Goal: Complete application form

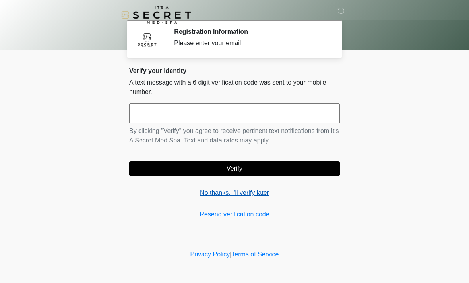
click at [213, 196] on link "No thanks, I'll verify later" at bounding box center [234, 193] width 211 height 10
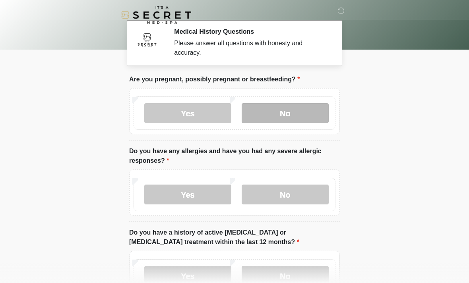
click at [299, 113] on label "No" at bounding box center [285, 113] width 87 height 20
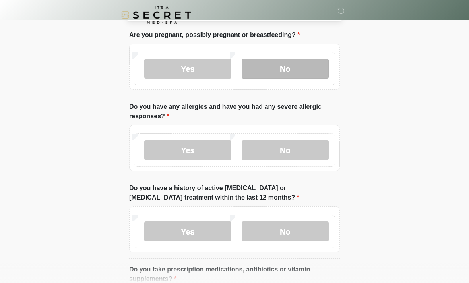
scroll to position [47, 0]
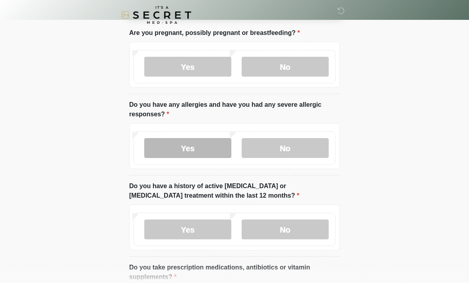
click at [193, 147] on label "Yes" at bounding box center [187, 148] width 87 height 20
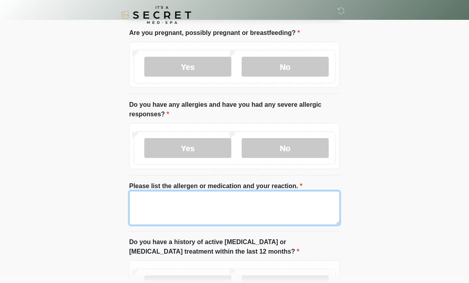
click at [173, 207] on textarea "Please list the allergen or medication and your reaction." at bounding box center [234, 208] width 211 height 34
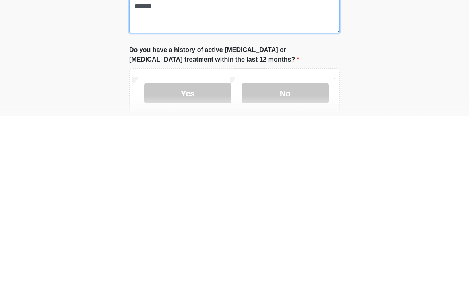
scroll to position [73, 0]
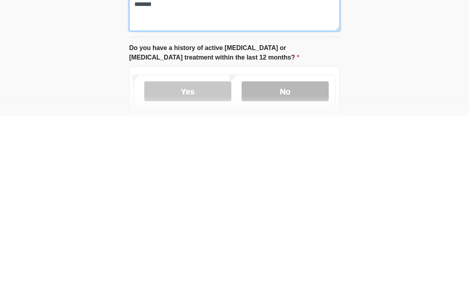
type textarea "*******"
click at [299, 249] on label "No" at bounding box center [285, 259] width 87 height 20
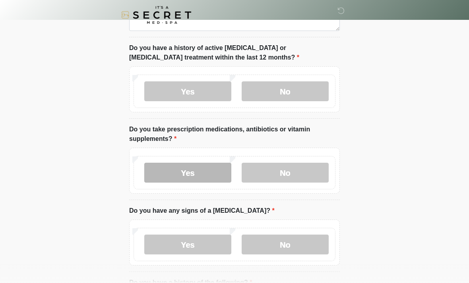
click at [194, 177] on label "Yes" at bounding box center [187, 173] width 87 height 20
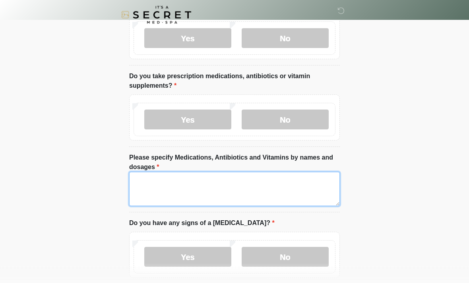
click at [167, 190] on textarea "Please specify Medications, Antibiotics and Vitamins by names and dosages" at bounding box center [234, 190] width 211 height 34
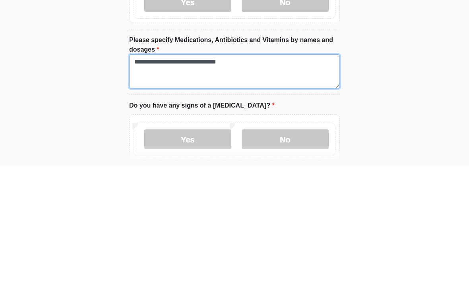
click at [263, 173] on textarea "**********" at bounding box center [234, 190] width 211 height 34
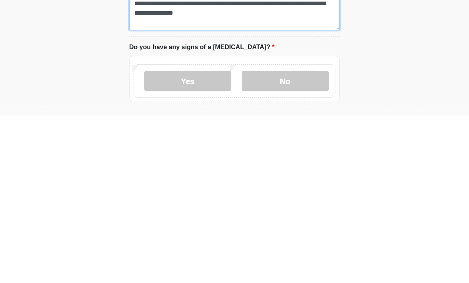
scroll to position [303, 0]
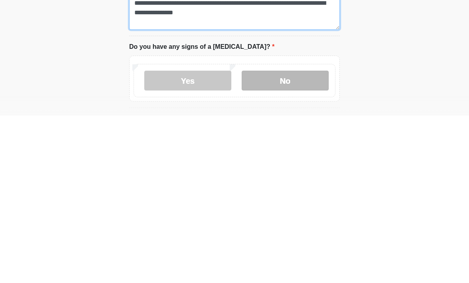
type textarea "**********"
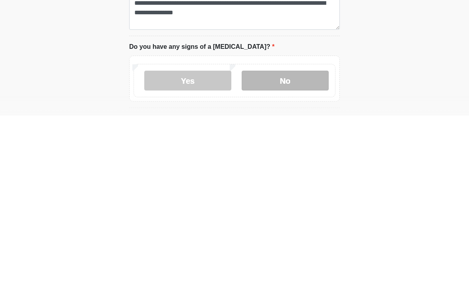
click at [286, 238] on label "No" at bounding box center [285, 248] width 87 height 20
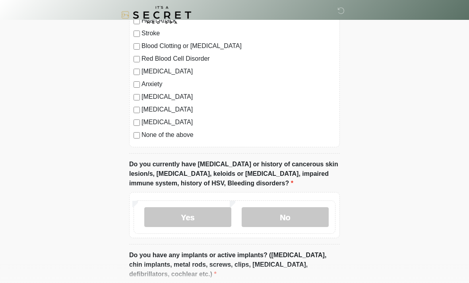
scroll to position [628, 0]
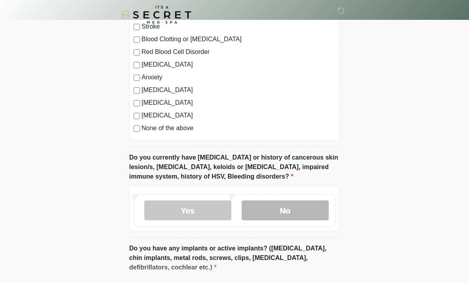
click at [283, 209] on label "No" at bounding box center [285, 211] width 87 height 20
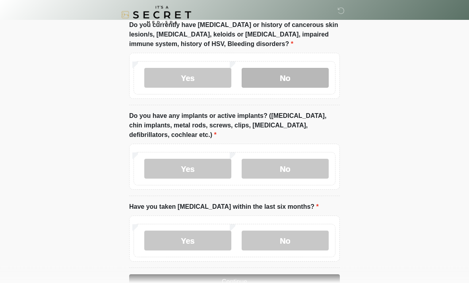
scroll to position [761, 0]
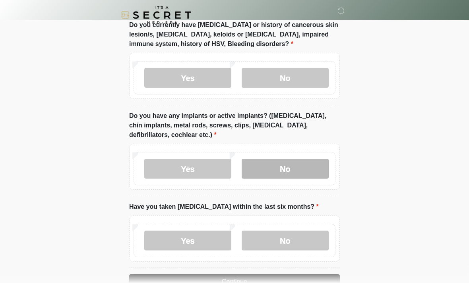
click at [293, 168] on label "No" at bounding box center [285, 169] width 87 height 20
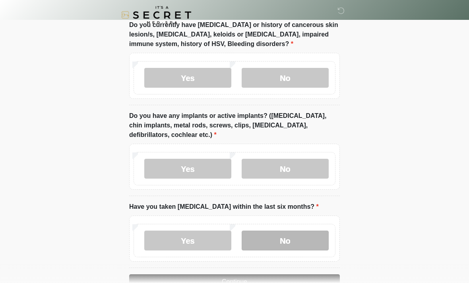
click at [282, 243] on label "No" at bounding box center [285, 241] width 87 height 20
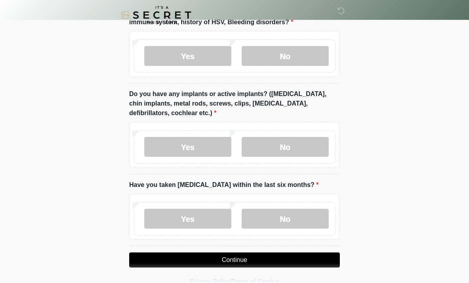
click at [248, 258] on button "Continue" at bounding box center [234, 260] width 211 height 15
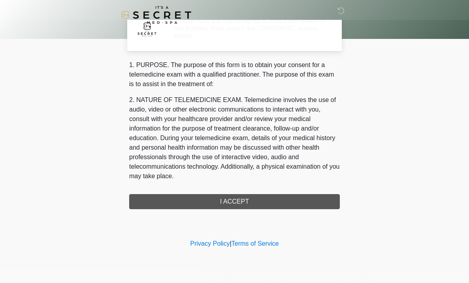
scroll to position [0, 0]
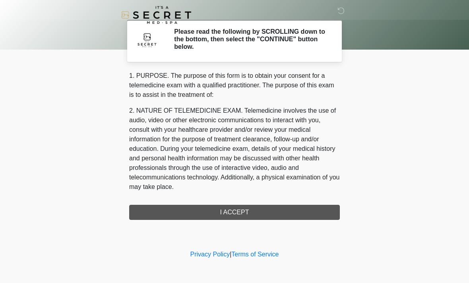
click at [242, 222] on div "‎ ‎ Please read the following by SCROLLING down to the bottom, then select the …" at bounding box center [234, 124] width 238 height 233
click at [240, 211] on div "1. PURPOSE. The purpose of this form is to obtain your consent for a telemedici…" at bounding box center [234, 145] width 211 height 149
click at [239, 212] on div "1. PURPOSE. The purpose of this form is to obtain your consent for a telemedici…" at bounding box center [234, 145] width 211 height 149
click at [234, 210] on div "1. PURPOSE. The purpose of this form is to obtain your consent for a telemedici…" at bounding box center [234, 145] width 211 height 149
click at [233, 209] on div "1. PURPOSE. The purpose of this form is to obtain your consent for a telemedici…" at bounding box center [234, 145] width 211 height 149
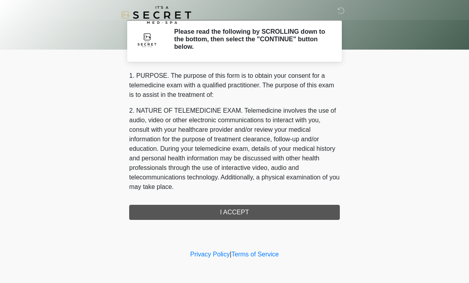
click at [216, 215] on div "1. PURPOSE. The purpose of this form is to obtain your consent for a telemedici…" at bounding box center [234, 145] width 211 height 149
click at [234, 215] on div "1. PURPOSE. The purpose of this form is to obtain your consent for a telemedici…" at bounding box center [234, 145] width 211 height 149
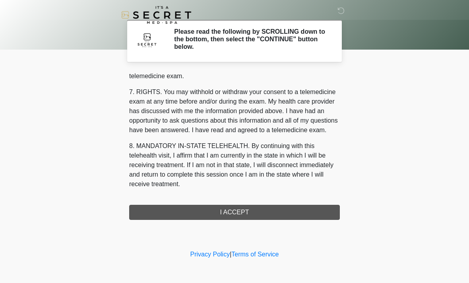
scroll to position [337, 0]
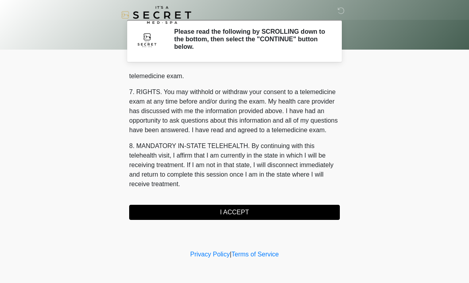
click at [245, 211] on button "I ACCEPT" at bounding box center [234, 212] width 211 height 15
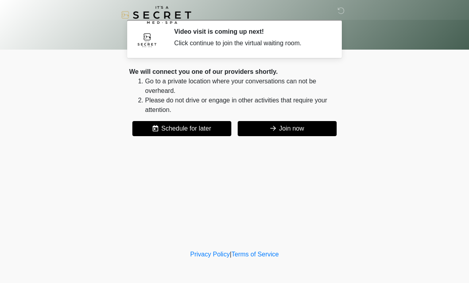
click at [295, 126] on button "Join now" at bounding box center [287, 128] width 99 height 15
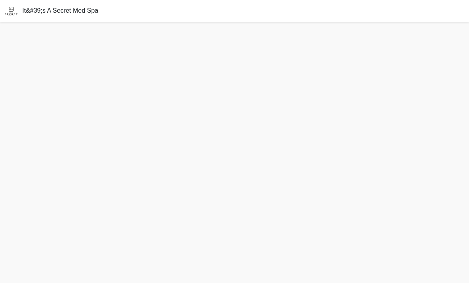
scroll to position [2, 0]
